Goal: Task Accomplishment & Management: Manage account settings

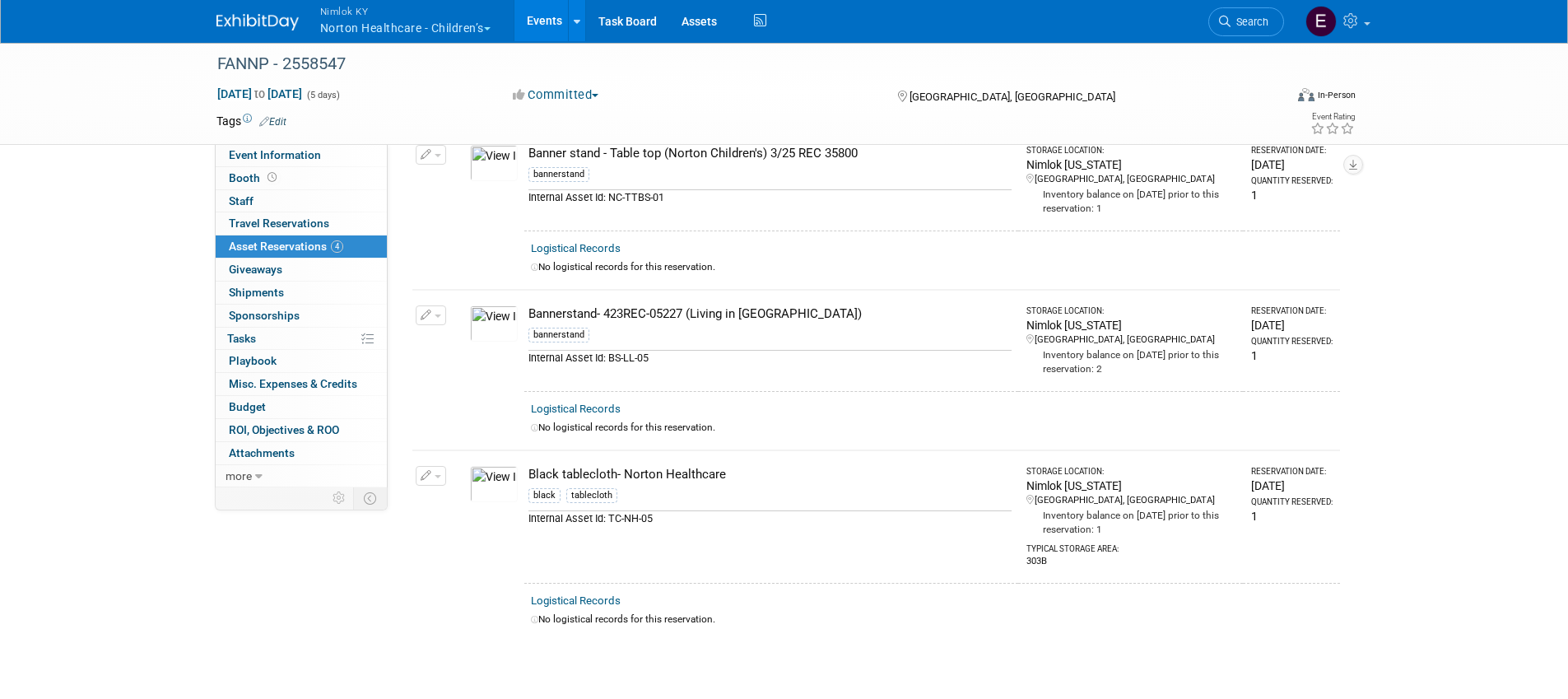
click at [353, 27] on button "Nimlok KY Norton Healthcare - Children’s" at bounding box center [415, 21] width 193 height 42
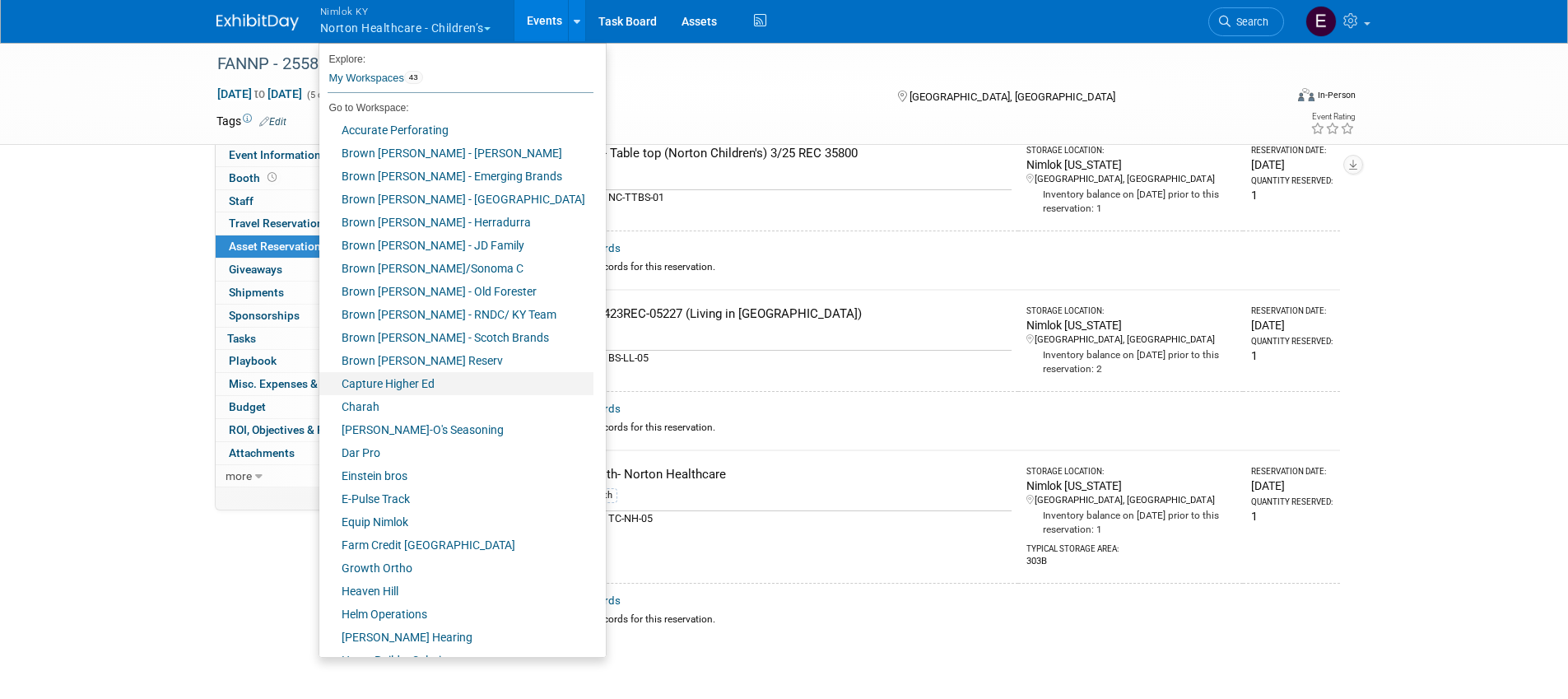
click at [382, 378] on link "Capture Higher Ed" at bounding box center [456, 384] width 274 height 23
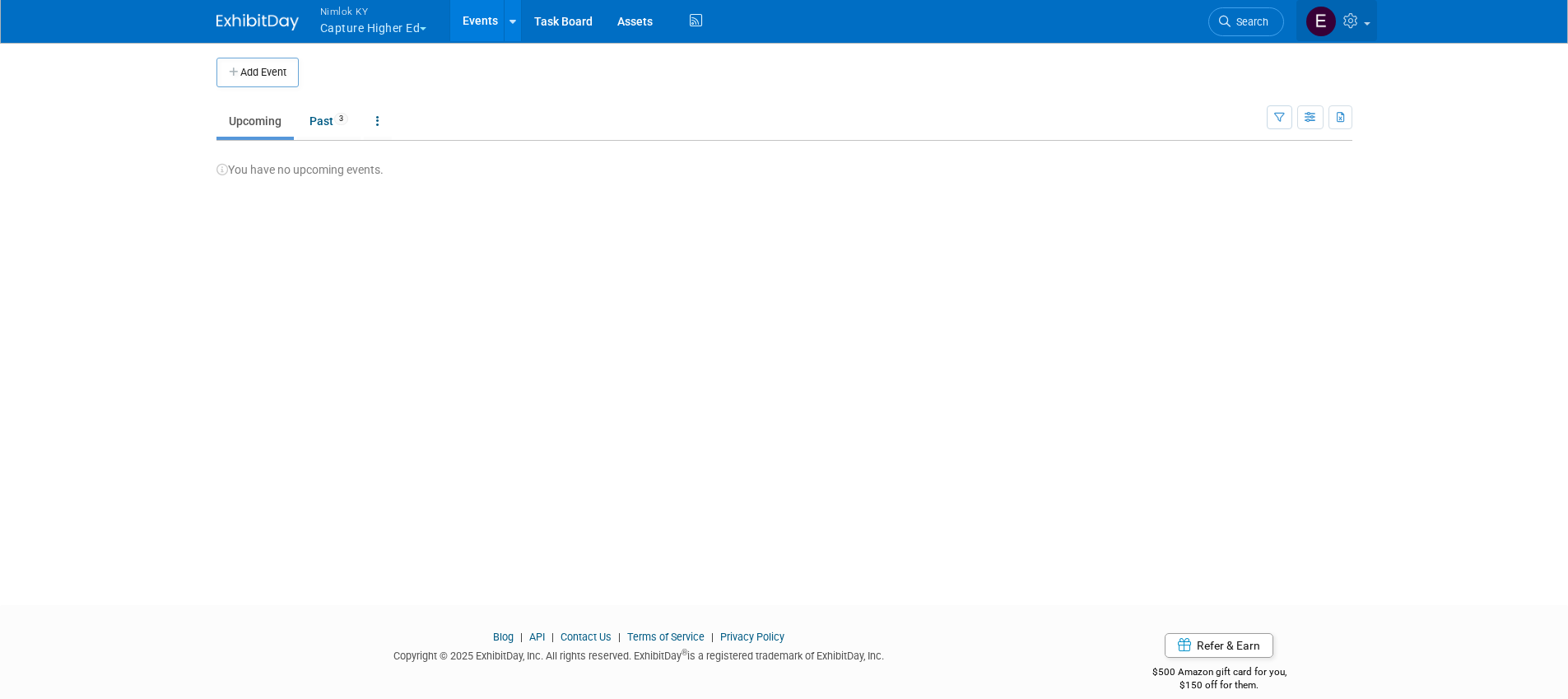
click at [1349, 18] on icon at bounding box center [1353, 21] width 19 height 15
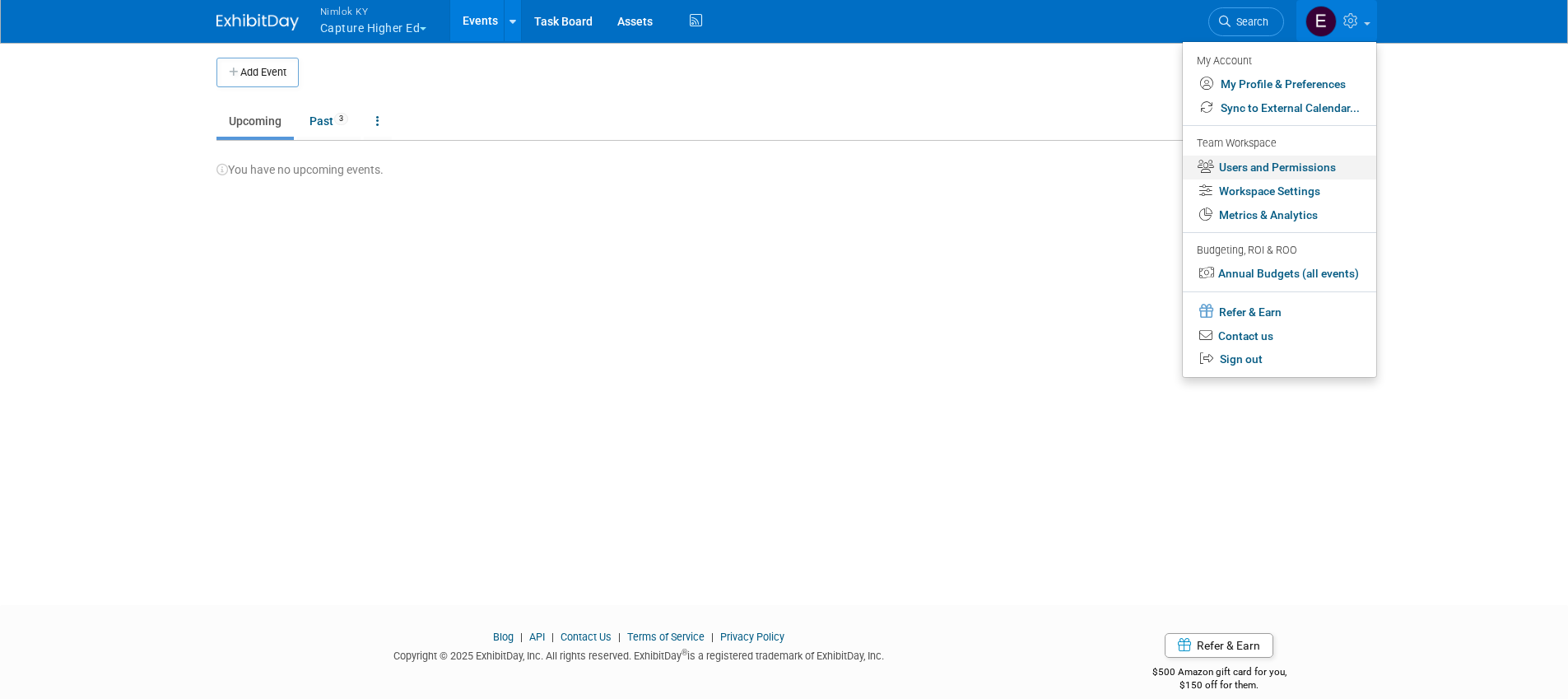
click at [1312, 167] on link "Users and Permissions" at bounding box center [1280, 167] width 194 height 24
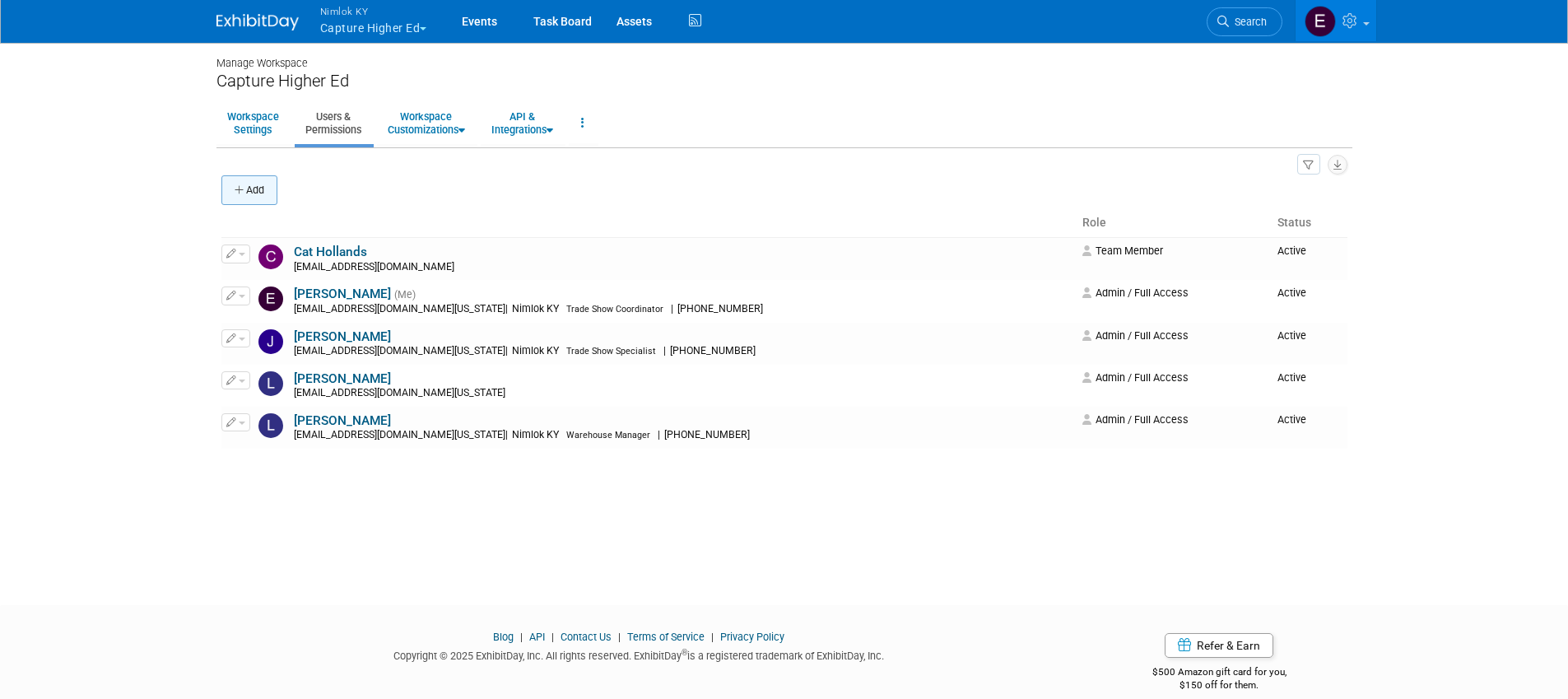
click at [266, 189] on button "Add" at bounding box center [249, 190] width 56 height 30
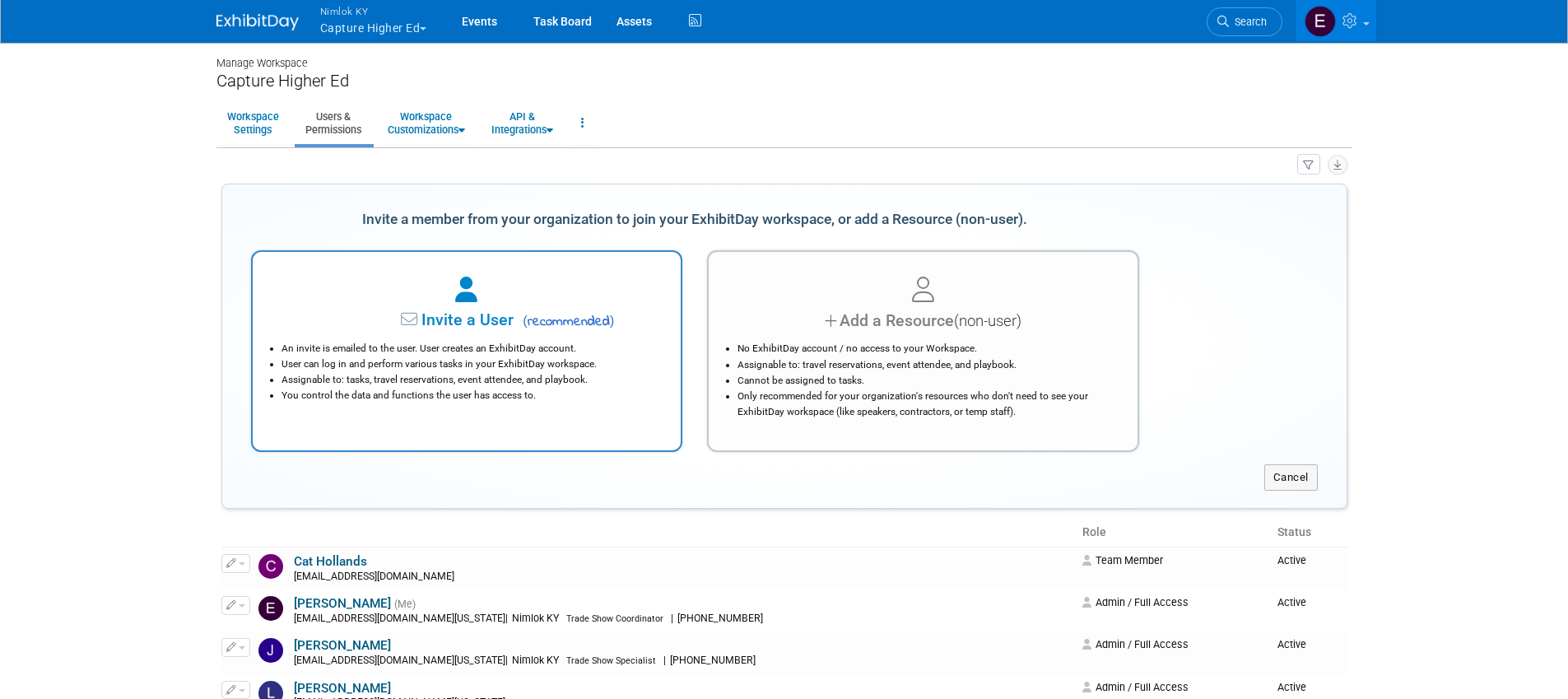
click at [490, 304] on div at bounding box center [467, 291] width 387 height 37
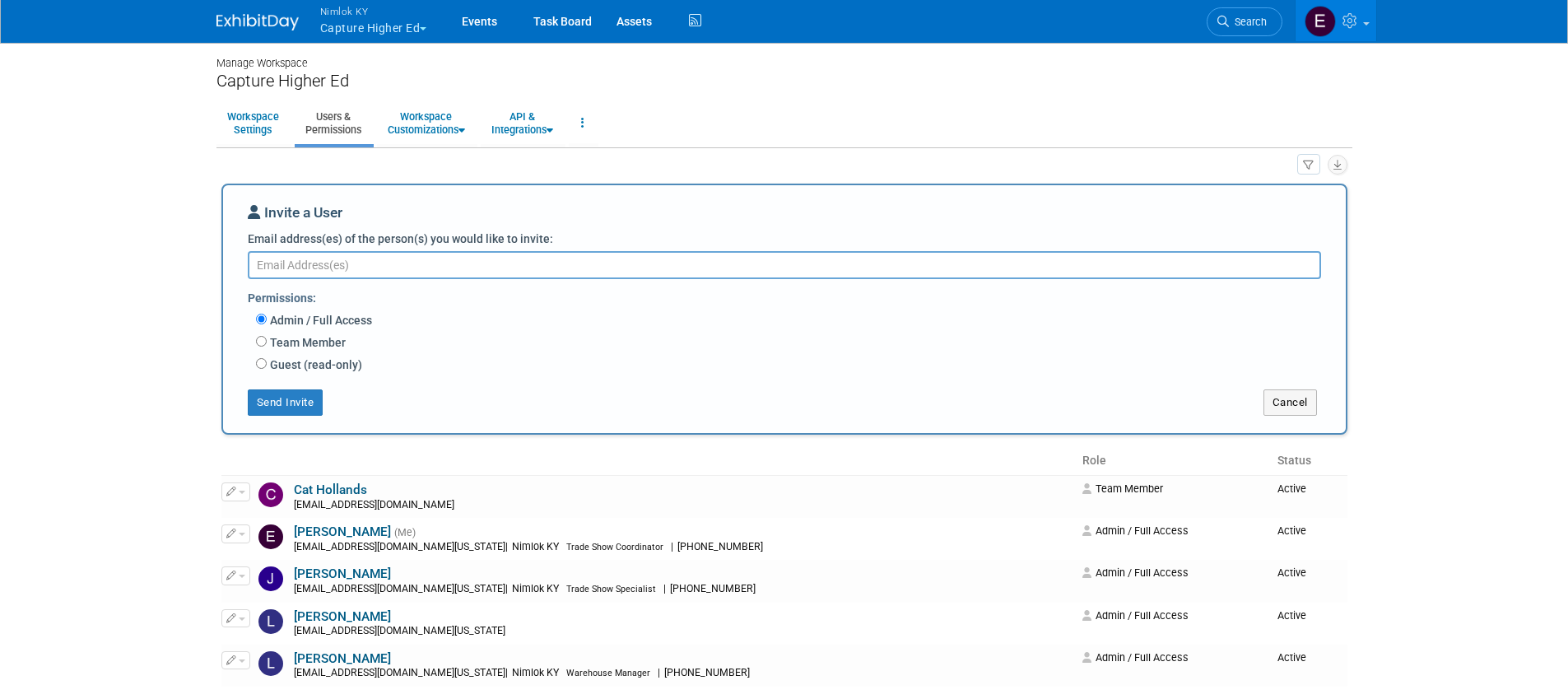
click at [419, 261] on textarea "Email address(es) of the person(s) you would like to invite:" at bounding box center [784, 265] width 1073 height 28
type textarea "mia.charette@capturehighered.com"
click at [329, 322] on label "Admin / Full Access" at bounding box center [319, 320] width 106 height 17
click at [267, 322] on input "Admin / Full Access" at bounding box center [261, 318] width 11 height 11
click at [298, 394] on button "Send Invite" at bounding box center [285, 402] width 76 height 27
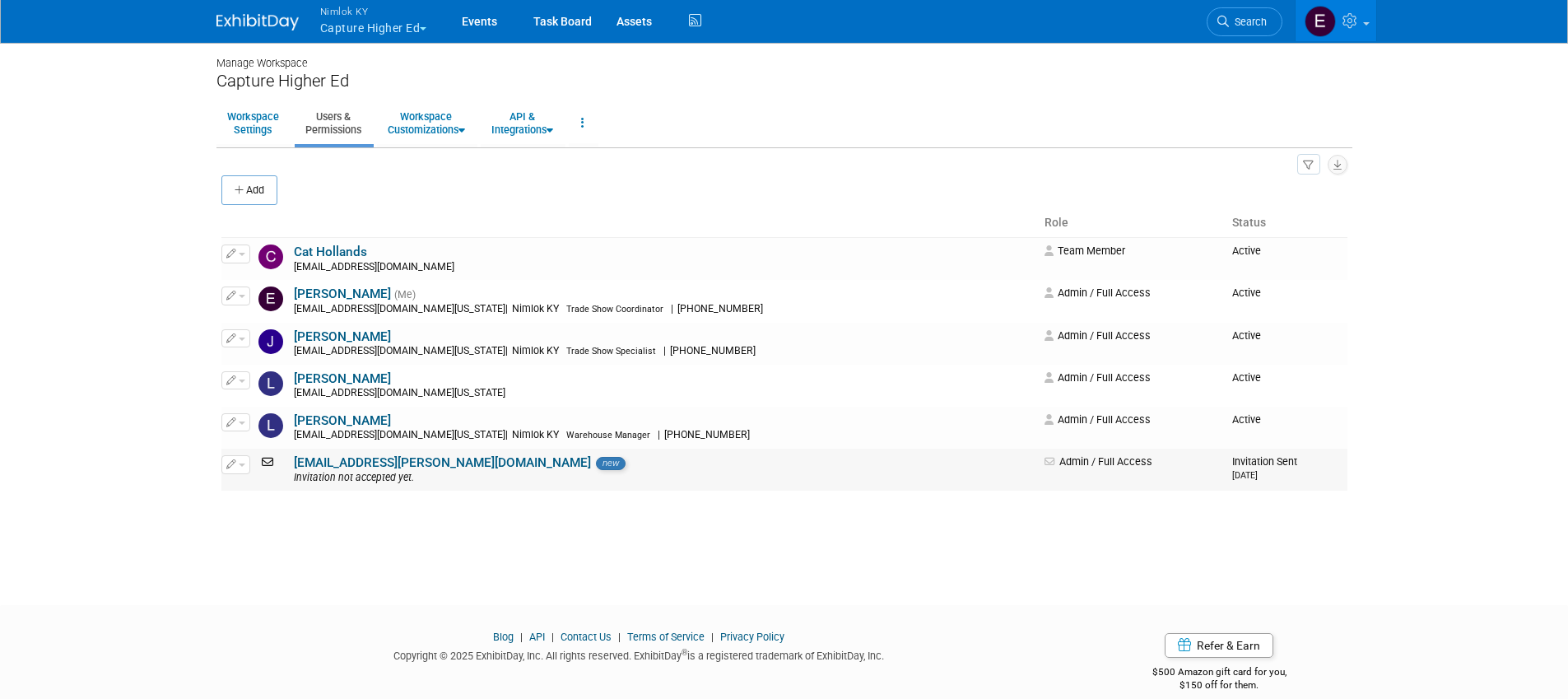
click at [243, 461] on button "button" at bounding box center [235, 464] width 29 height 18
click at [264, 490] on link "Edit" at bounding box center [287, 491] width 130 height 23
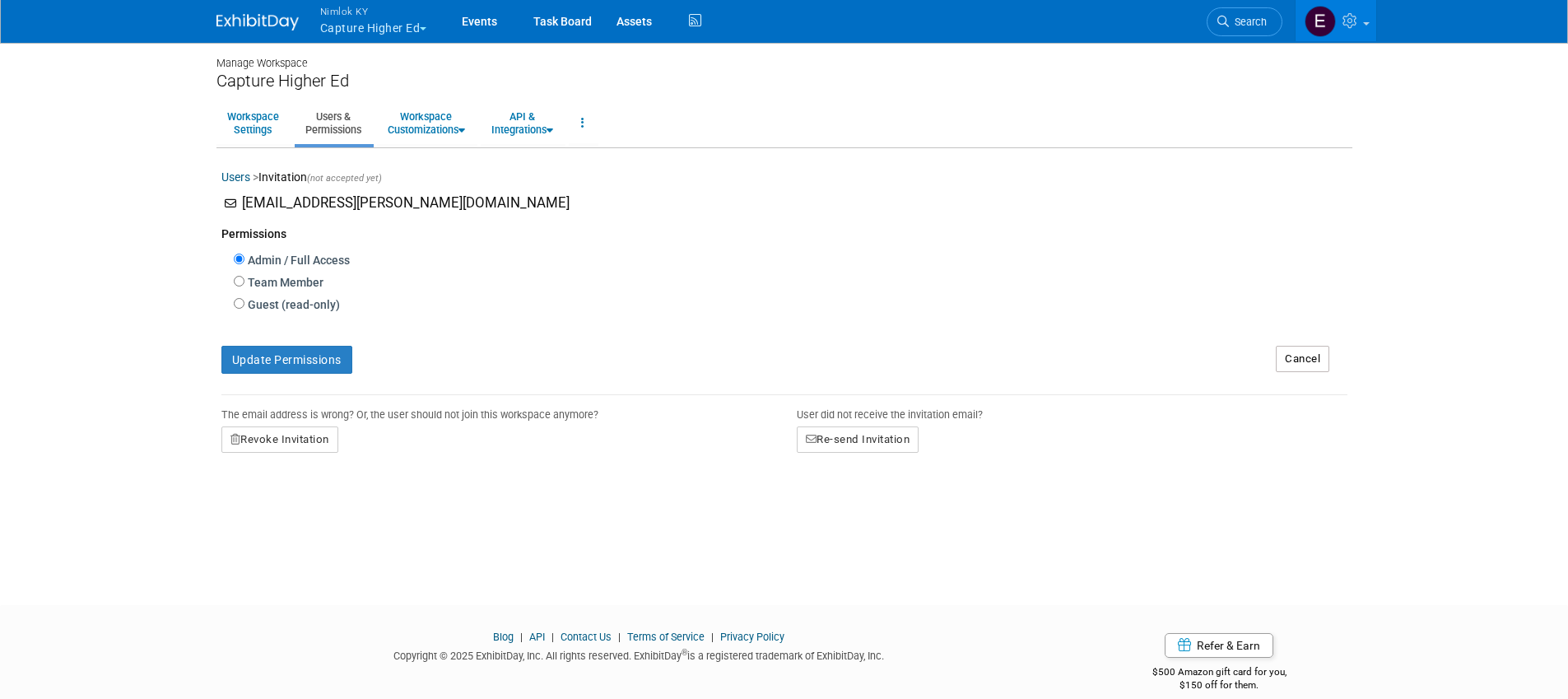
click at [293, 278] on label "Team Member" at bounding box center [284, 283] width 79 height 17
click at [244, 278] on input "Team Member" at bounding box center [239, 281] width 11 height 11
radio input "true"
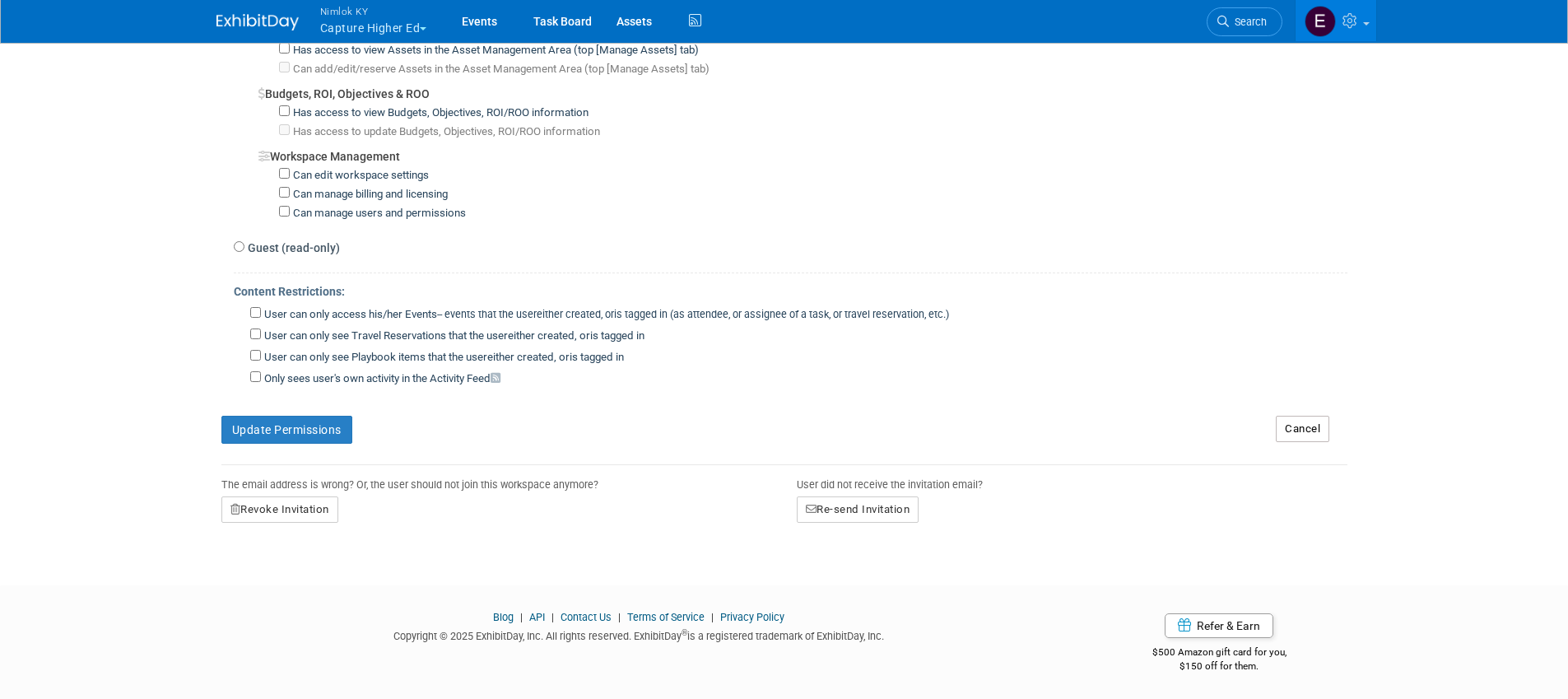
scroll to position [1162, 0]
click at [256, 434] on button "Update Permissions" at bounding box center [286, 428] width 131 height 28
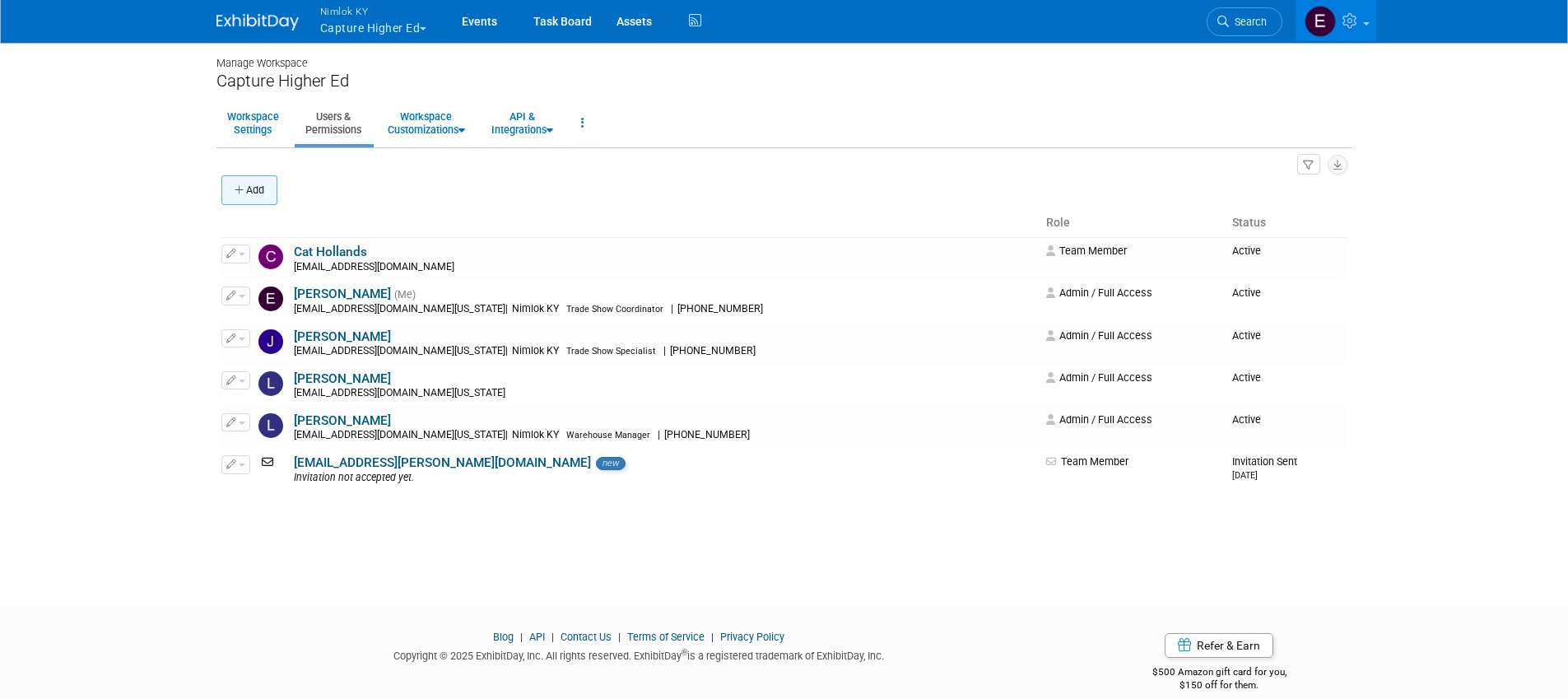
click at [254, 190] on button "Add" at bounding box center [249, 190] width 56 height 30
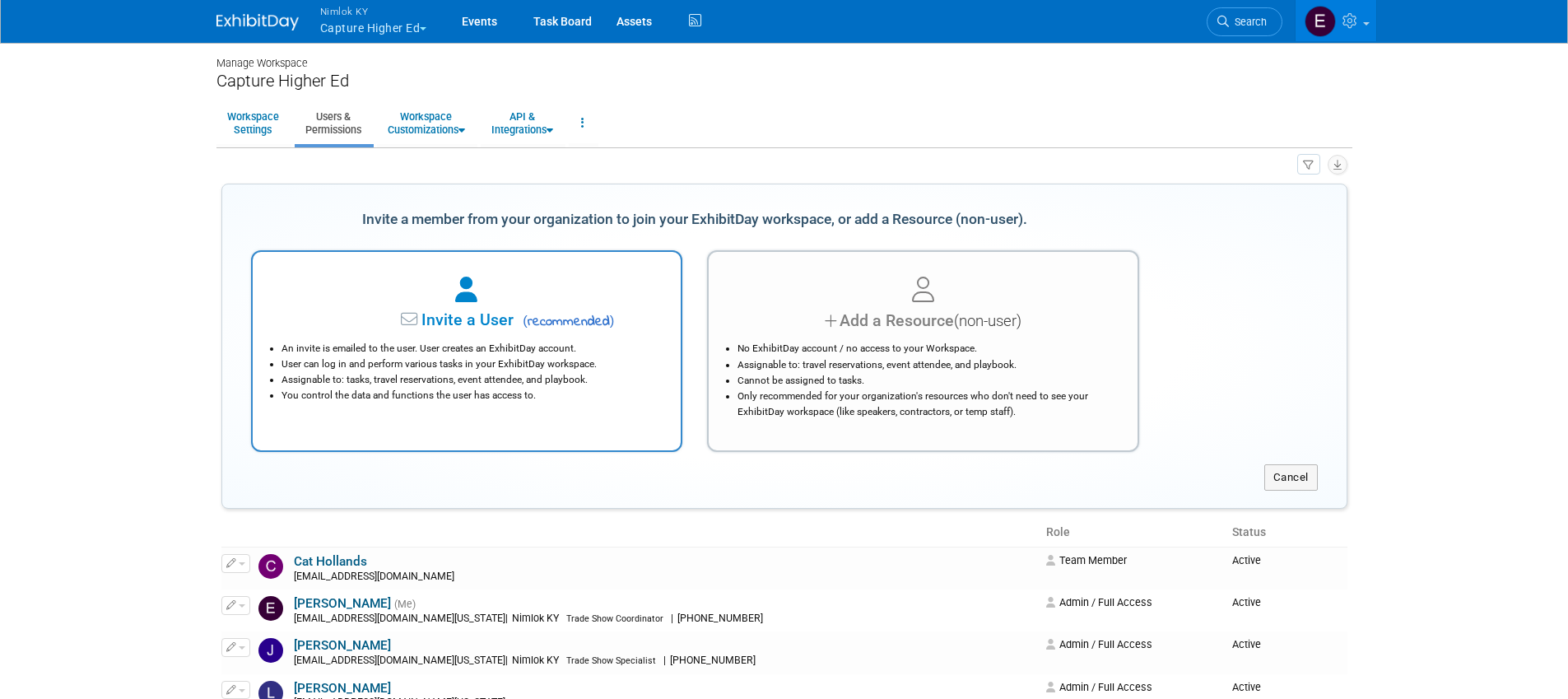
click at [459, 348] on li "An invite is emailed to the user. User creates an ExhibitDay account." at bounding box center [471, 348] width 379 height 16
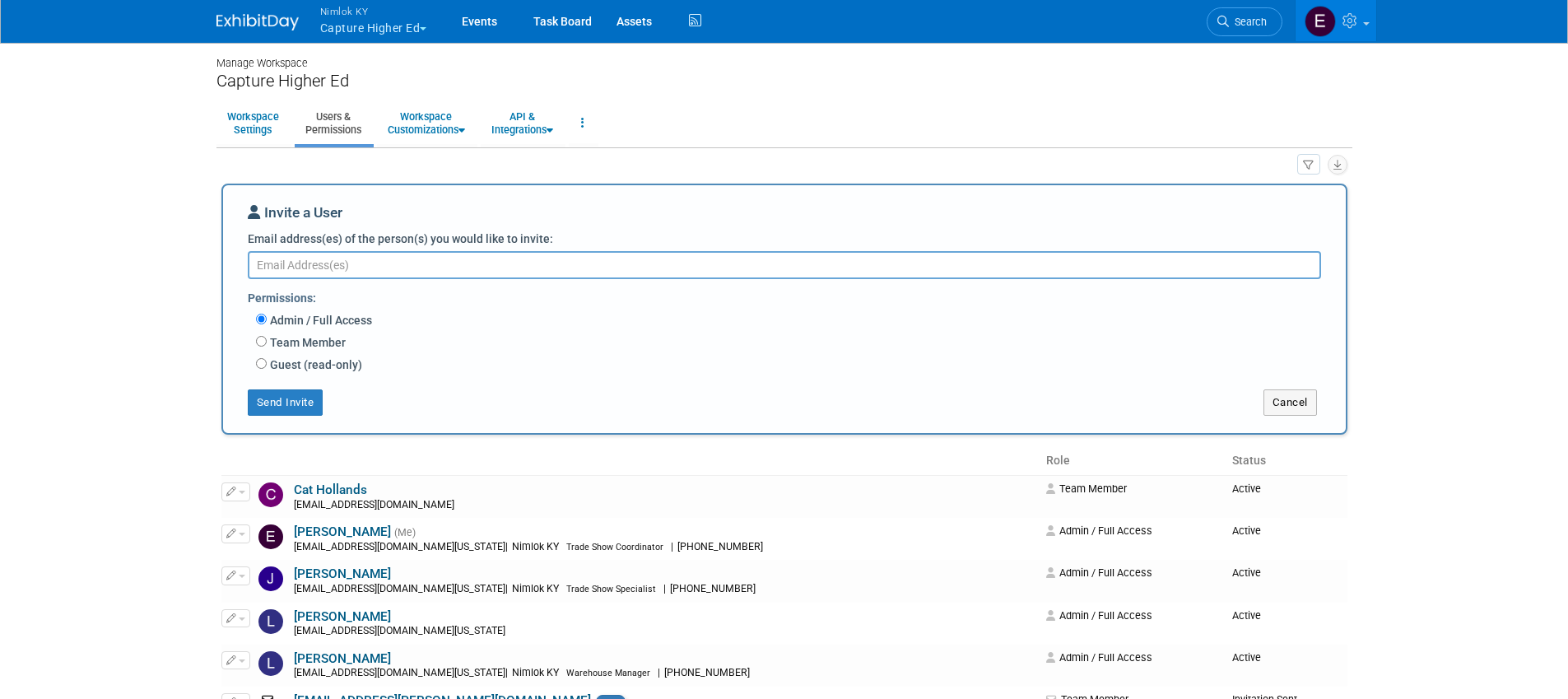
click at [373, 262] on textarea "Email address(es) of the person(s) you would like to invite:" at bounding box center [784, 265] width 1073 height 28
click at [495, 263] on textarea "Email address(es) of the person(s) you would like to invite:" at bounding box center [784, 265] width 1073 height 28
paste textarea "[EMAIL_ADDRESS][DOMAIN_NAME]"
type textarea "[EMAIL_ADDRESS][DOMAIN_NAME]"
click at [313, 346] on label "Team Member" at bounding box center [306, 342] width 79 height 17
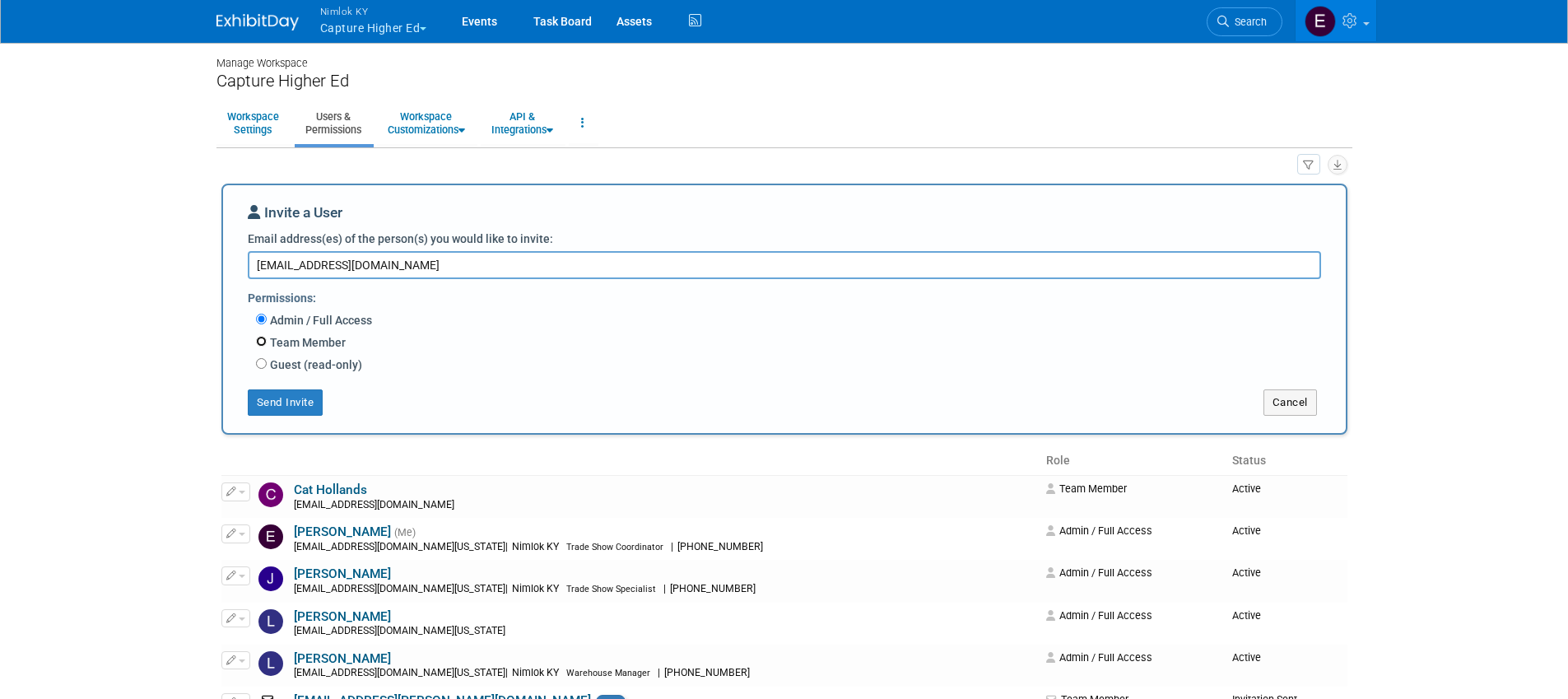
click at [267, 346] on input "Team Member" at bounding box center [261, 341] width 11 height 11
radio input "true"
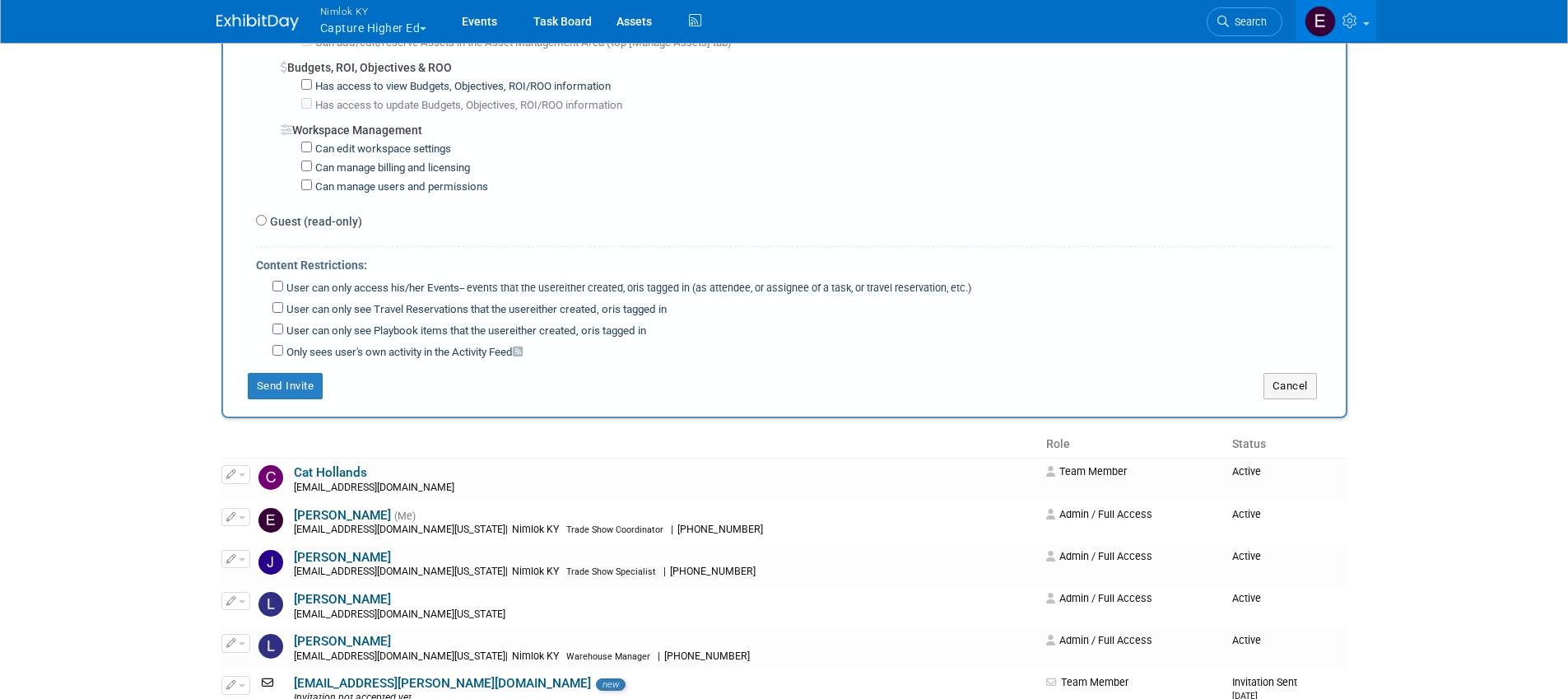
scroll to position [1248, 0]
click at [269, 382] on button "Send Invite" at bounding box center [285, 386] width 76 height 27
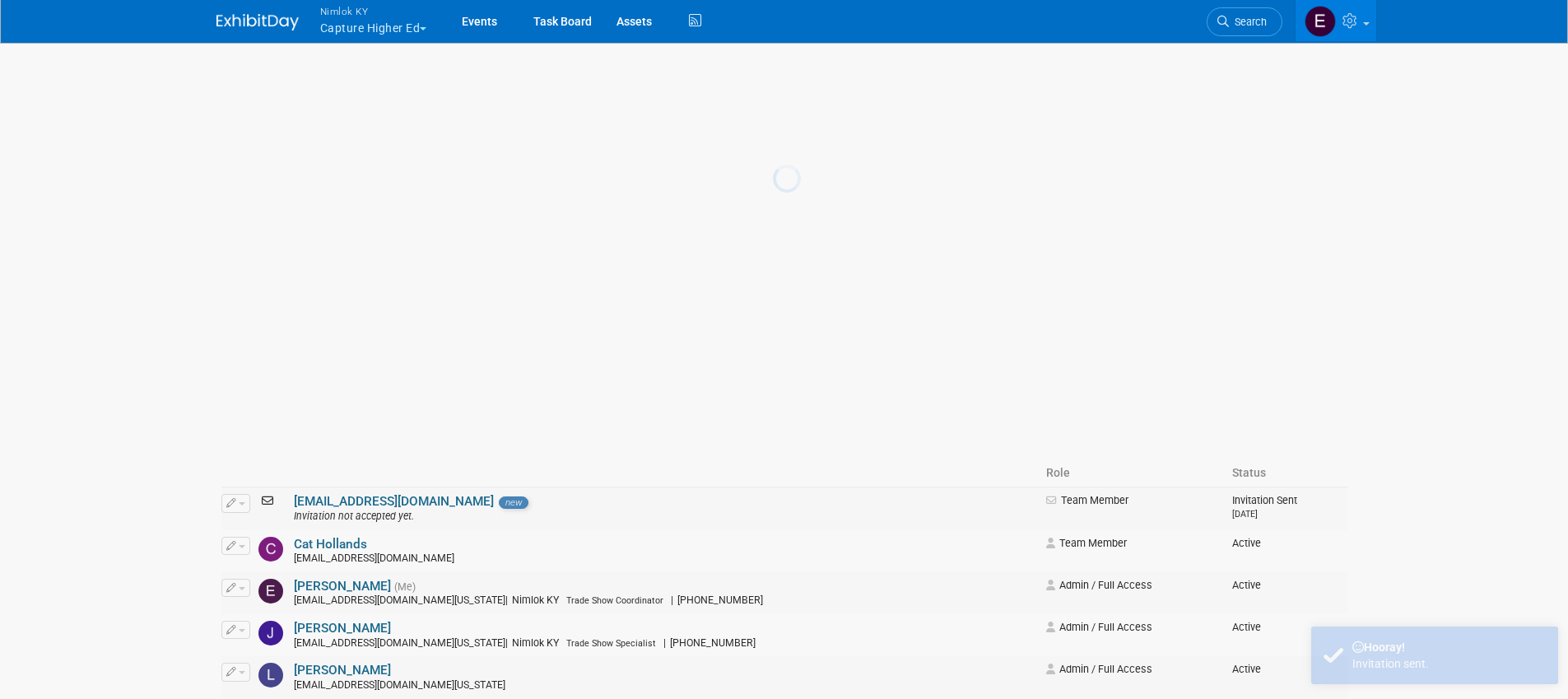
scroll to position [0, 0]
